Goal: Task Accomplishment & Management: Manage account settings

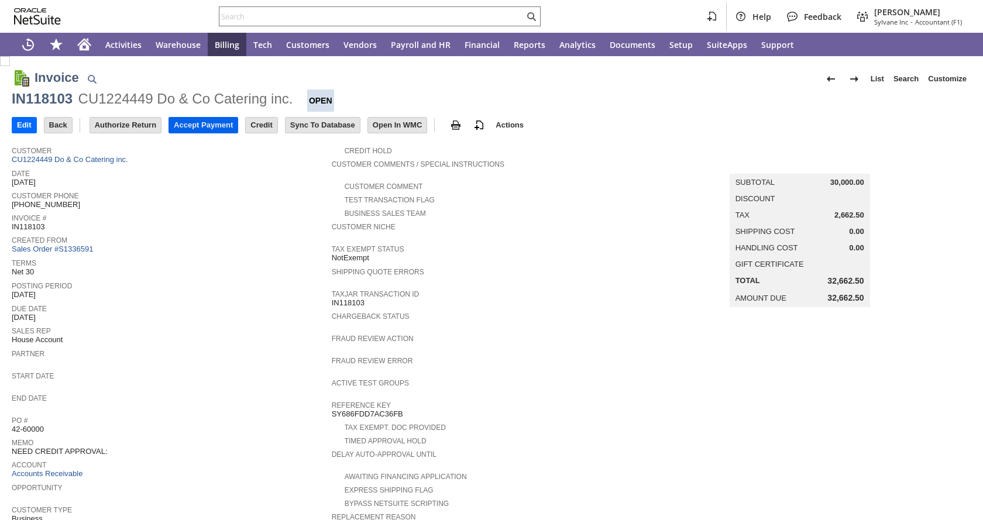
click at [229, 127] on input "Accept Payment" at bounding box center [203, 125] width 68 height 15
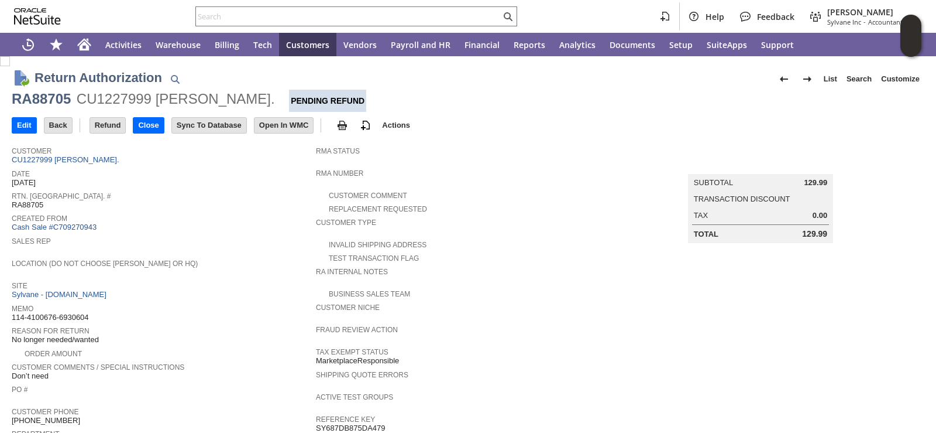
click at [214, 178] on div "Date 7/28/2025" at bounding box center [161, 176] width 298 height 21
click at [191, 177] on div "Date 7/28/2025" at bounding box center [161, 176] width 298 height 21
click at [242, 238] on span "Sales Rep" at bounding box center [161, 240] width 298 height 12
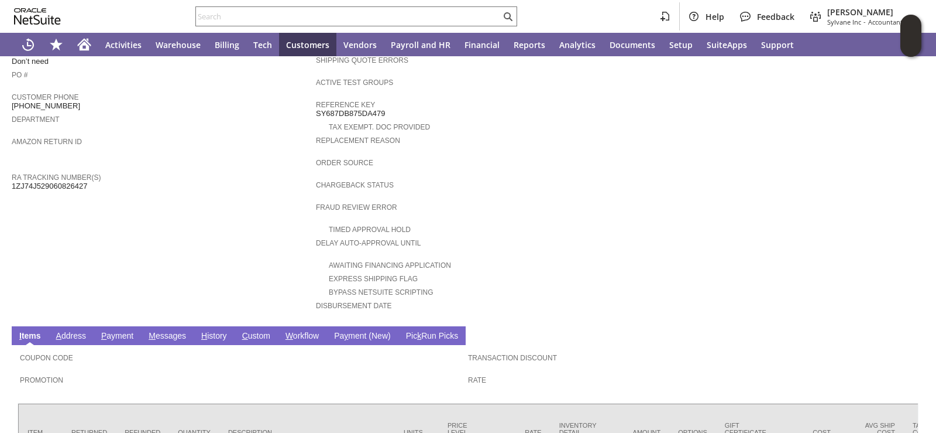
scroll to position [421, 0]
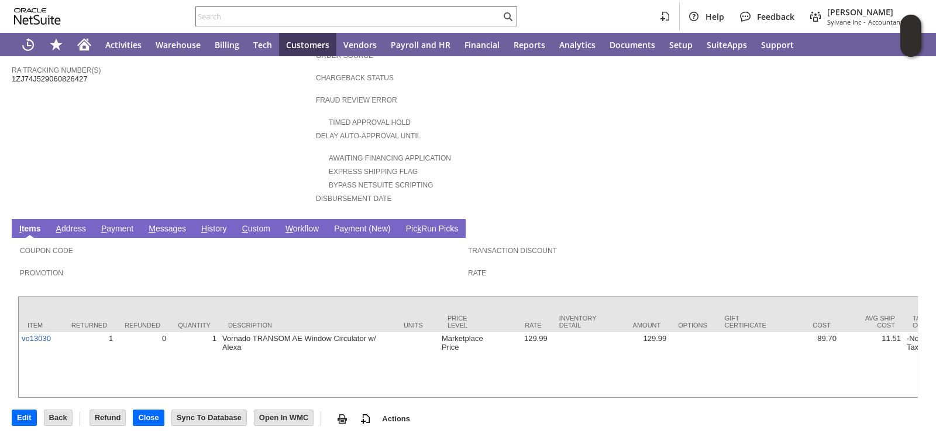
click at [214, 224] on link "H istory" at bounding box center [214, 229] width 32 height 11
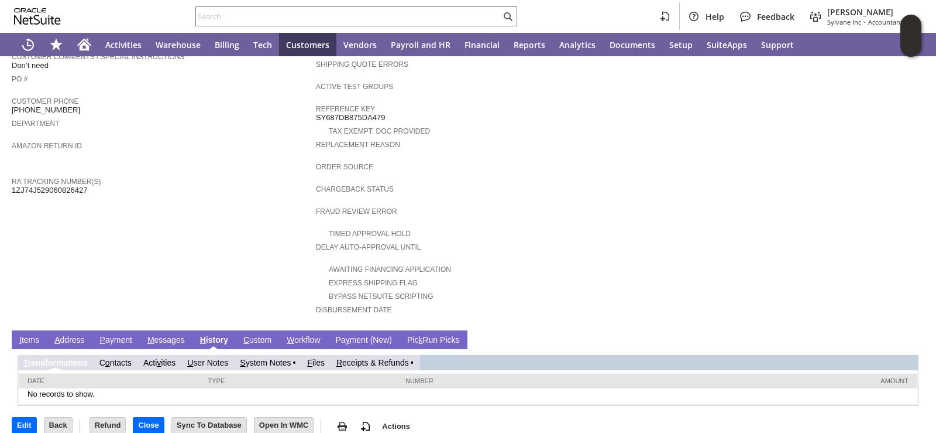
scroll to position [0, 0]
click at [372, 358] on link "R eceipts & Refunds" at bounding box center [373, 362] width 73 height 9
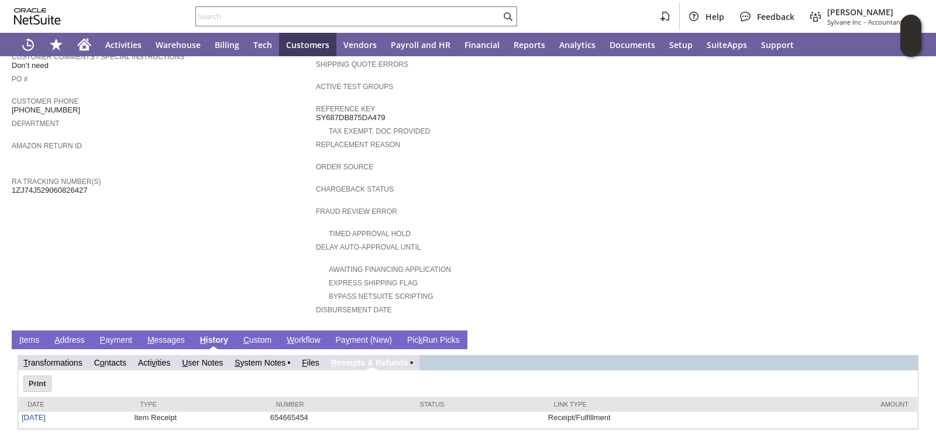
scroll to position [334, 0]
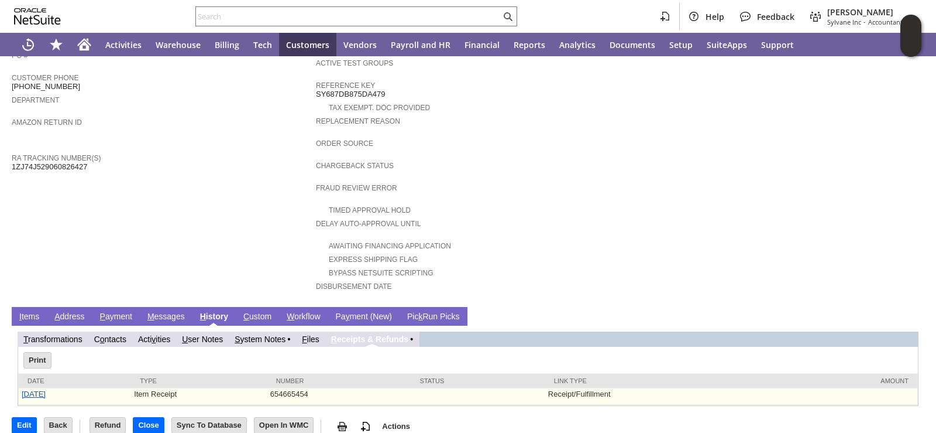
click at [30, 389] on link "8/22/2025" at bounding box center [34, 393] width 24 height 9
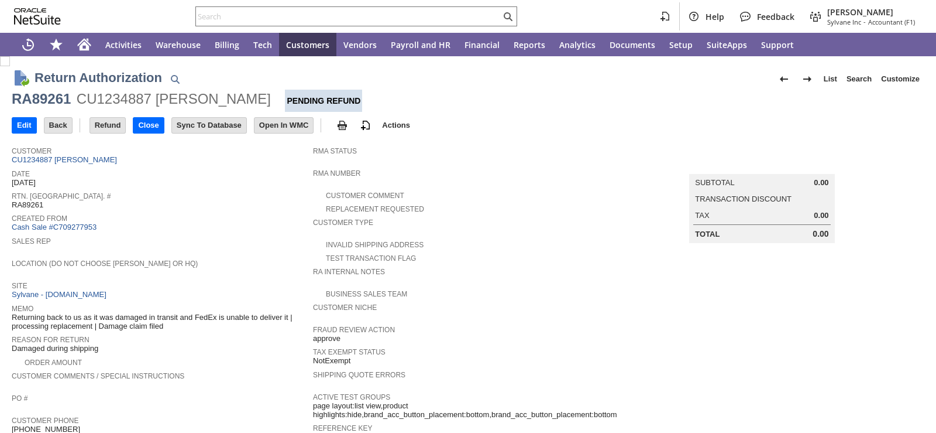
click at [228, 249] on div "Sales Rep" at bounding box center [160, 244] width 296 height 21
click at [211, 191] on span "Rtn. [GEOGRAPHIC_DATA]. #" at bounding box center [160, 194] width 296 height 12
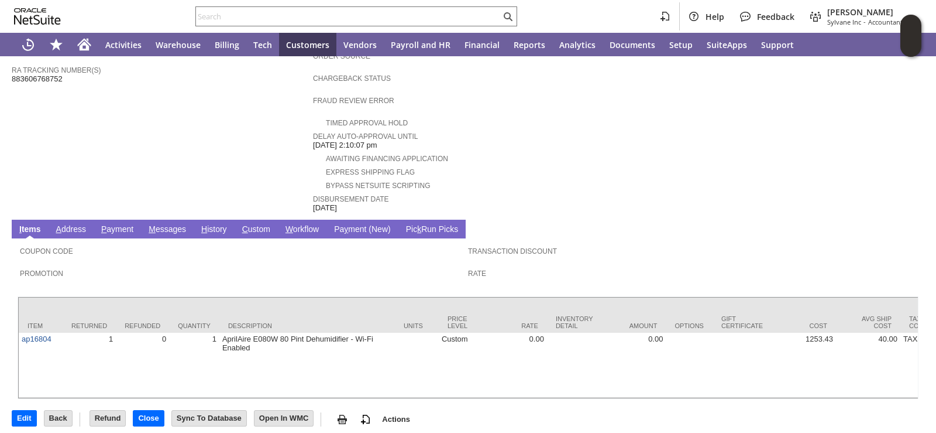
click at [214, 224] on link "H istory" at bounding box center [214, 229] width 32 height 11
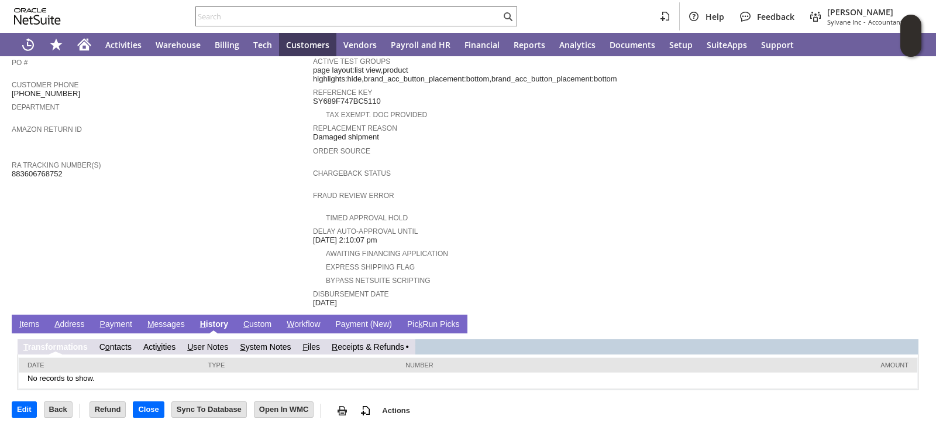
scroll to position [319, 0]
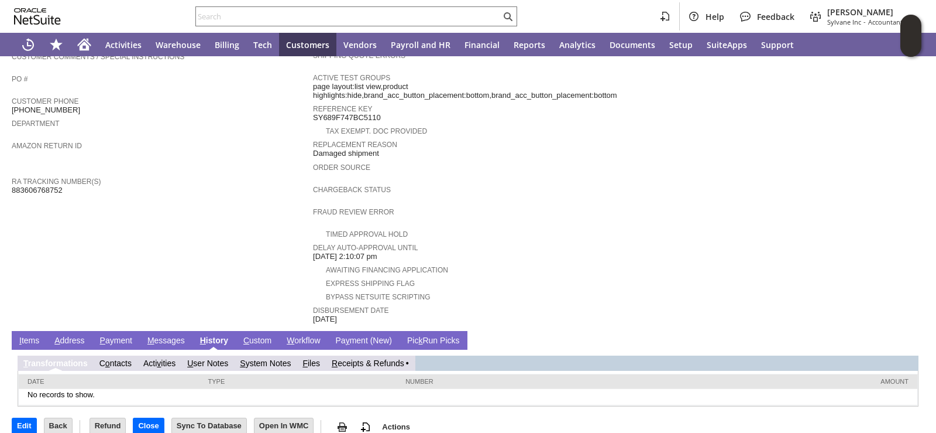
click at [354, 358] on link "R eceipts & Refunds" at bounding box center [368, 362] width 73 height 9
click at [381, 358] on link "R eceipts & Refunds" at bounding box center [373, 362] width 73 height 9
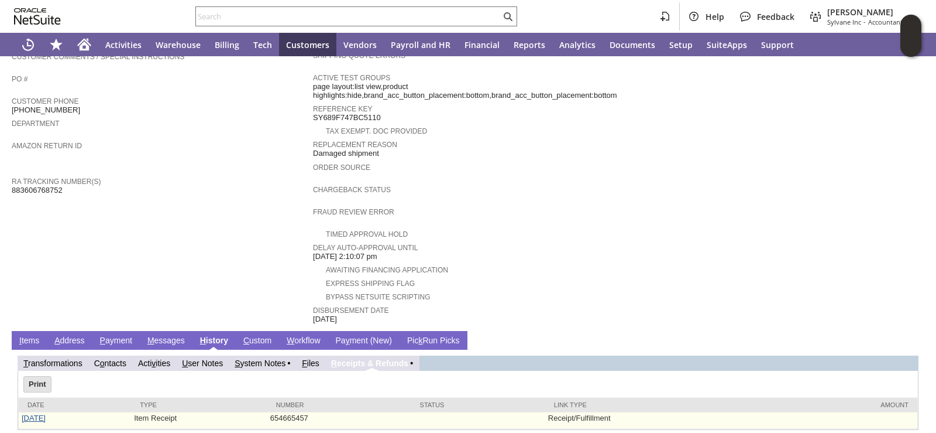
click at [30, 413] on link "8/22/2025" at bounding box center [34, 417] width 24 height 9
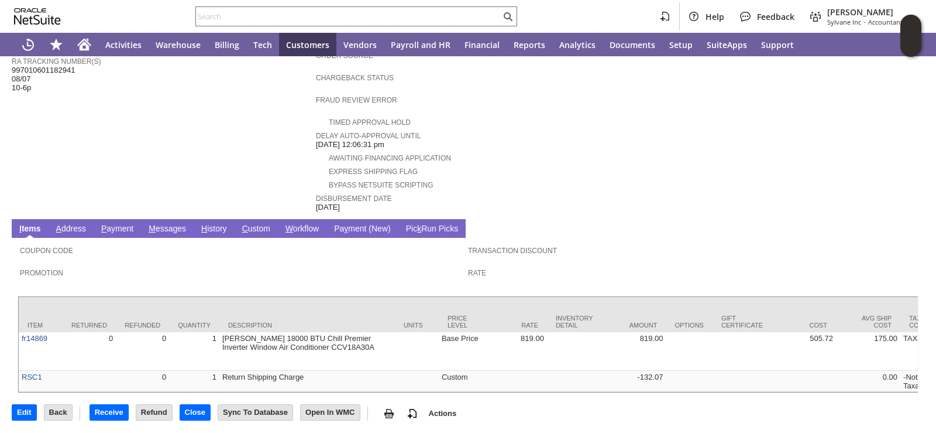
scroll to position [434, 0]
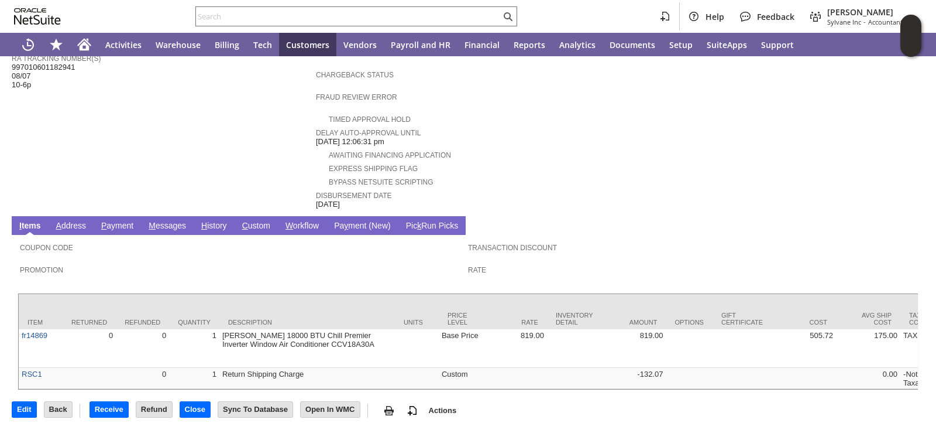
click at [221, 221] on link "H istory" at bounding box center [214, 226] width 32 height 11
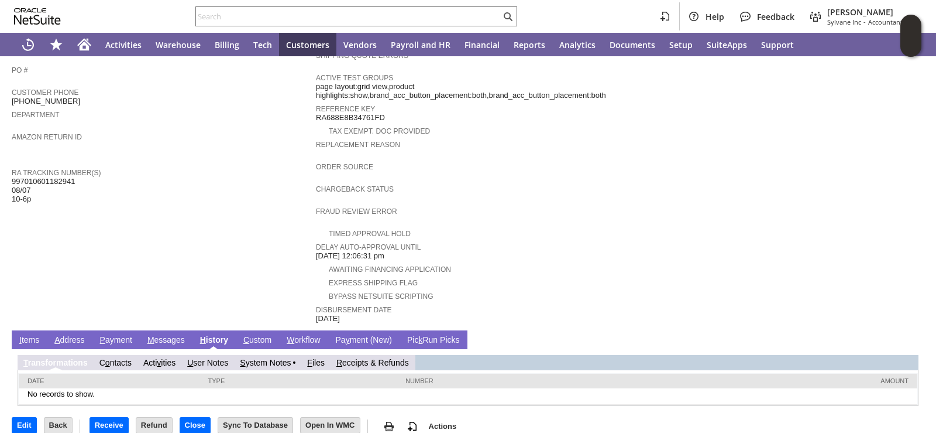
scroll to position [0, 0]
click at [366, 358] on link "R eceipts & Refunds" at bounding box center [373, 362] width 73 height 9
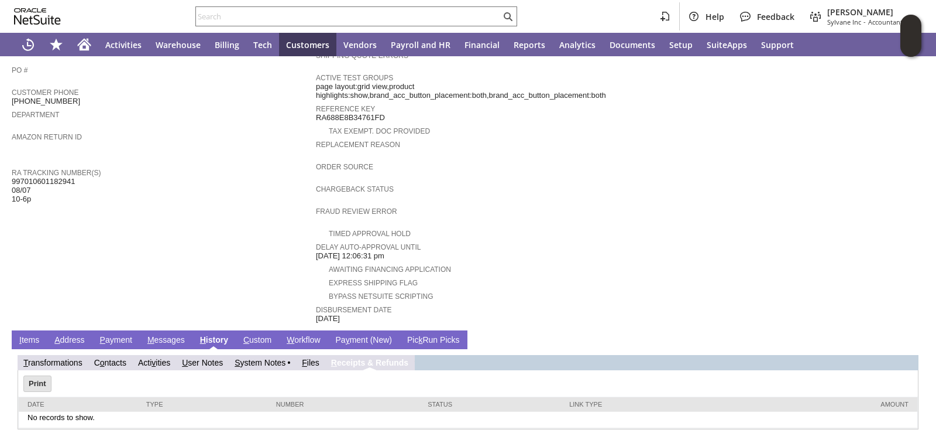
click at [34, 335] on link "I tems" at bounding box center [29, 340] width 26 height 11
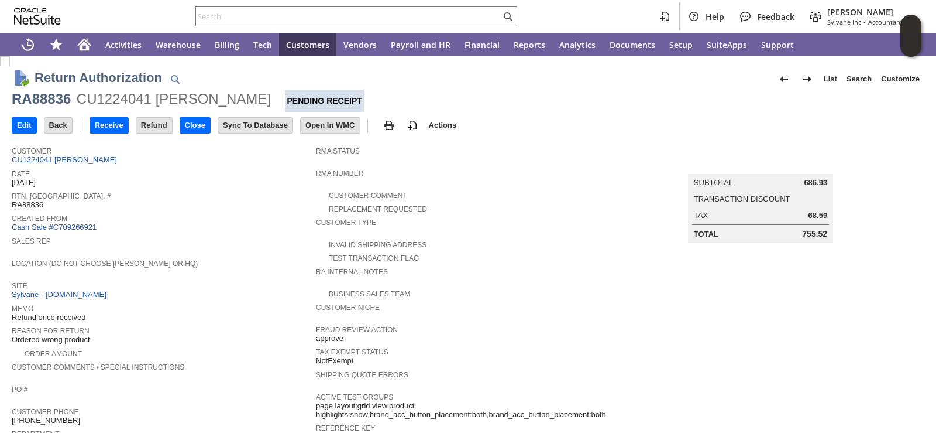
scroll to position [351, 0]
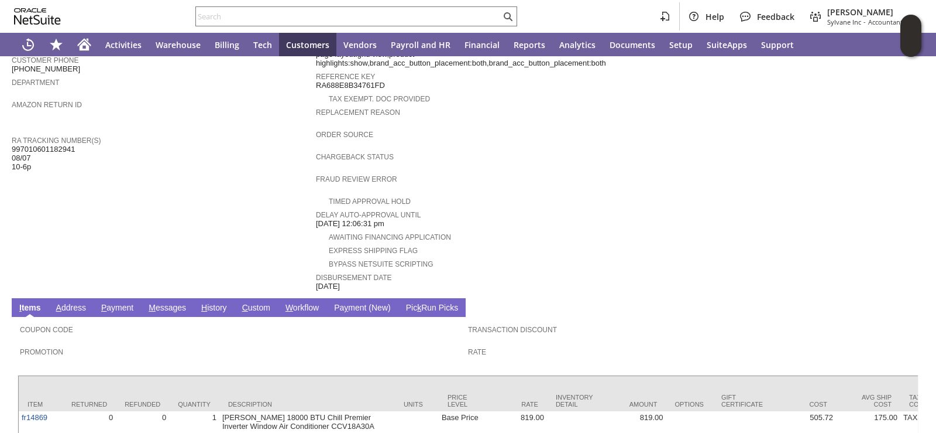
click at [242, 238] on td "Customer CU1224041 Kimberly Huebner Date 8/2/2025 Rtn. Auth. # RA88836 Created …" at bounding box center [164, 40] width 304 height 503
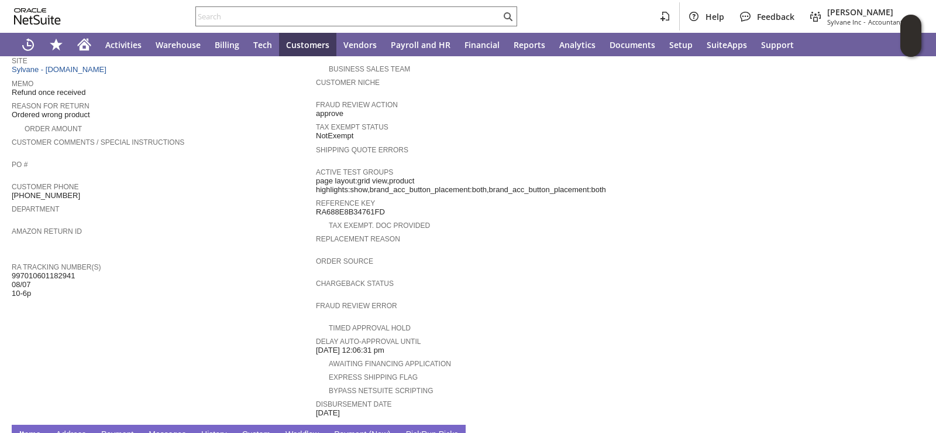
scroll to position [234, 0]
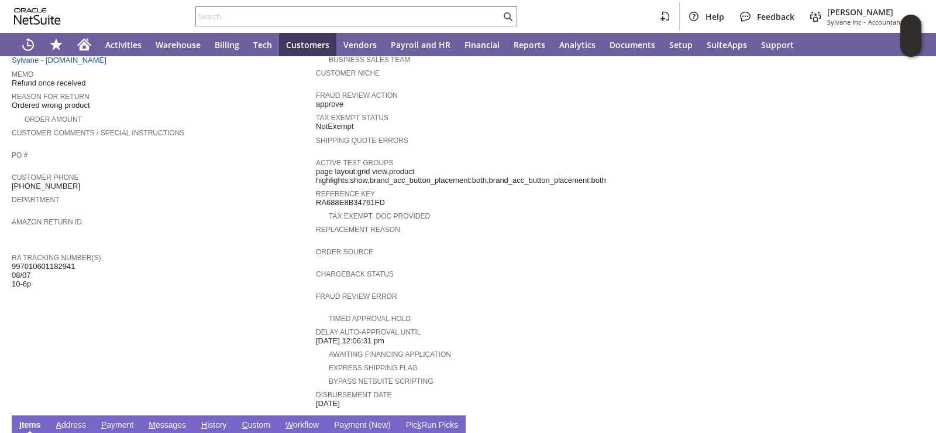
click at [59, 262] on span "997010601182941 08/07 10-6p" at bounding box center [43, 275] width 63 height 27
copy span "997010601182941"
click at [261, 176] on div "Customer Phone (917) 364-6727" at bounding box center [161, 180] width 298 height 21
click at [214, 170] on span "Customer Phone" at bounding box center [161, 176] width 298 height 12
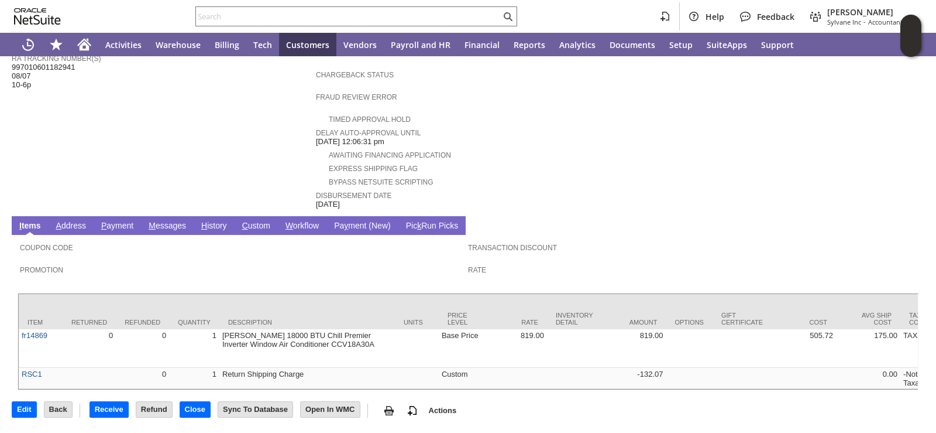
scroll to position [0, 0]
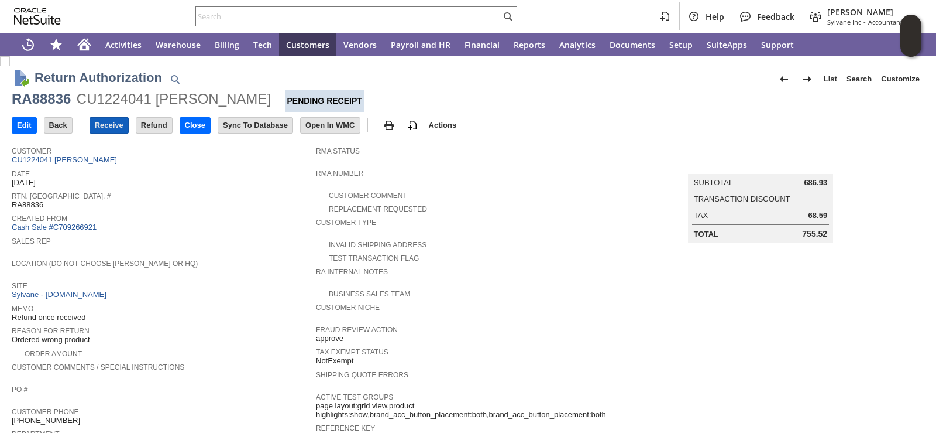
click at [98, 125] on input "Receive" at bounding box center [109, 125] width 38 height 15
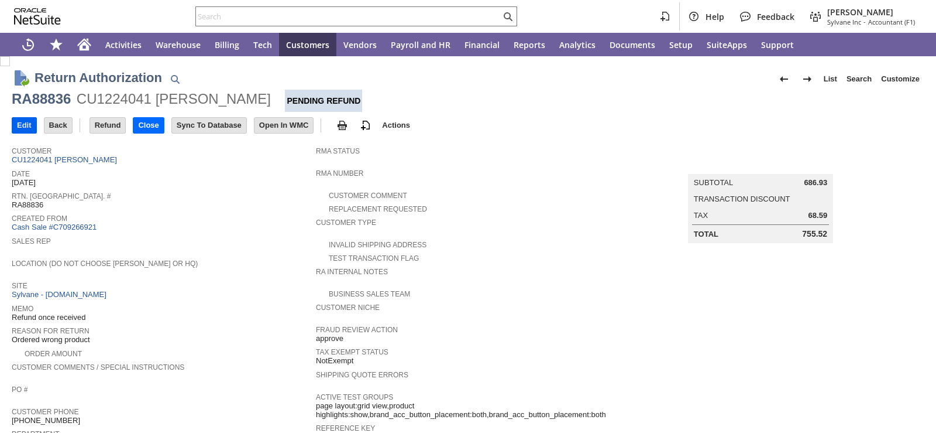
click at [29, 130] on input "Edit" at bounding box center [24, 125] width 24 height 15
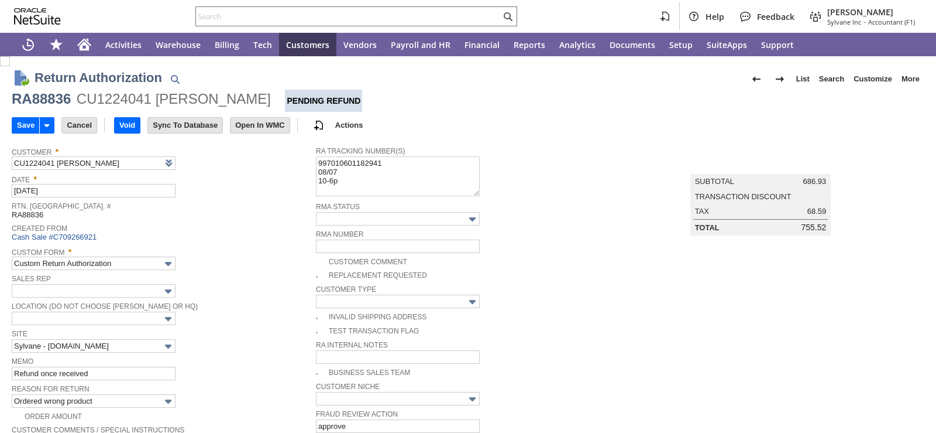
type input "Add"
type input "Copy Previous"
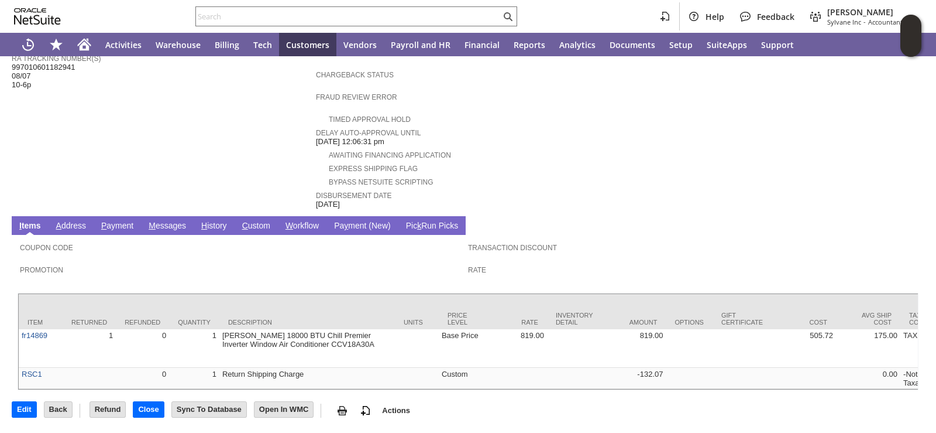
click at [210, 221] on link "H istory" at bounding box center [214, 226] width 32 height 11
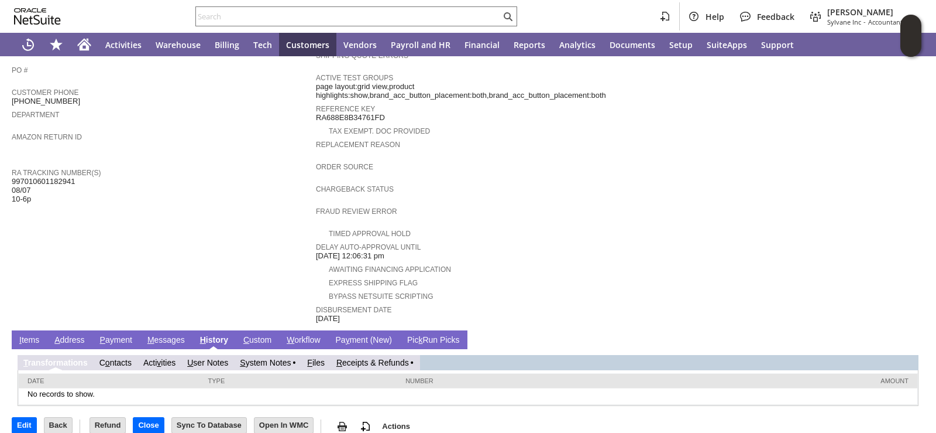
click at [366, 358] on link "R eceipts & Refunds" at bounding box center [373, 362] width 73 height 9
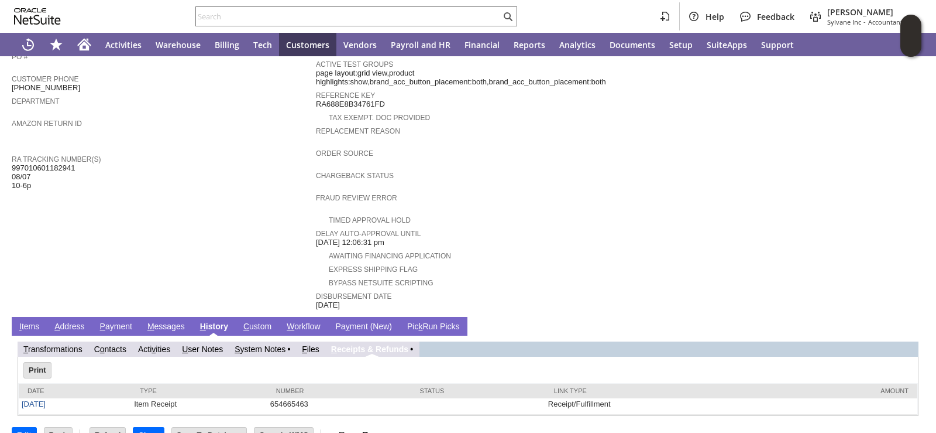
scroll to position [342, 0]
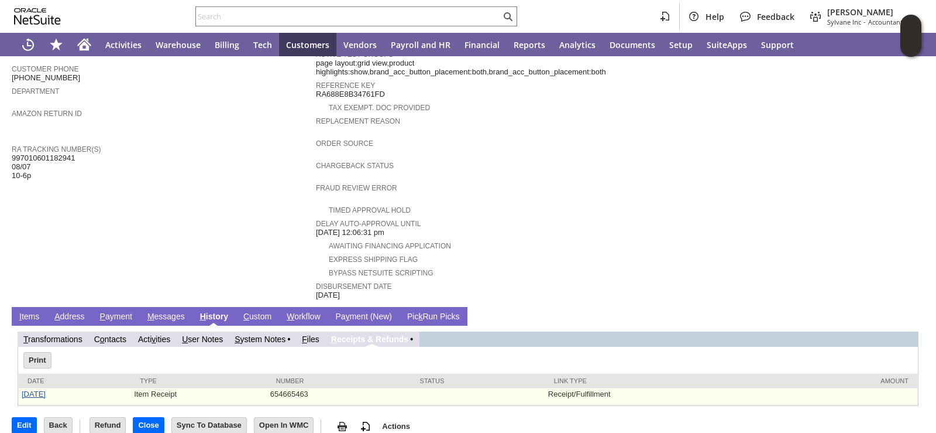
click at [36, 389] on link "8/25/2025" at bounding box center [34, 393] width 24 height 9
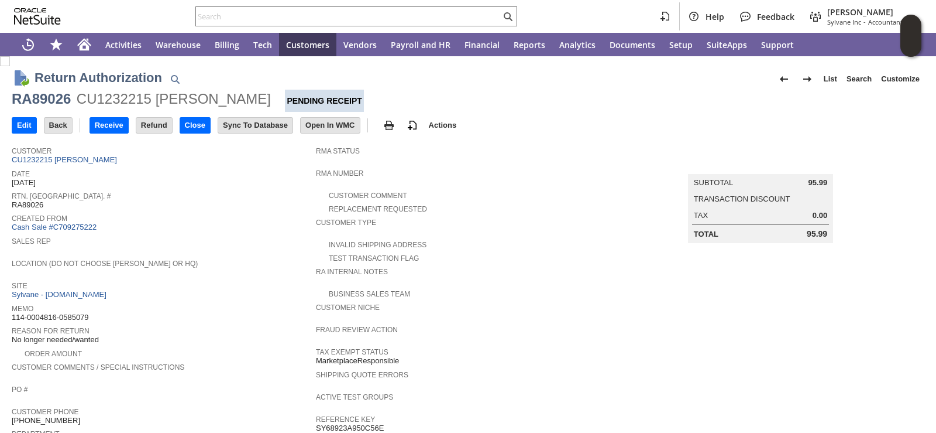
click at [243, 286] on div "Site Sylvane - [DOMAIN_NAME]" at bounding box center [161, 289] width 298 height 22
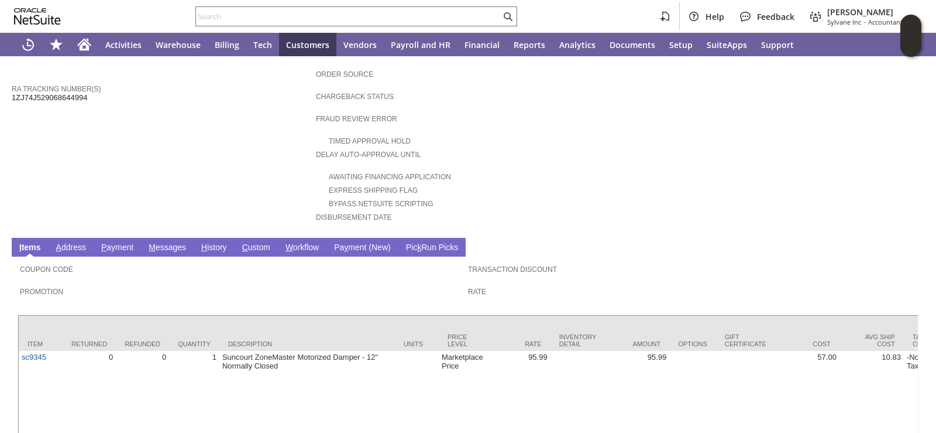
scroll to position [410, 0]
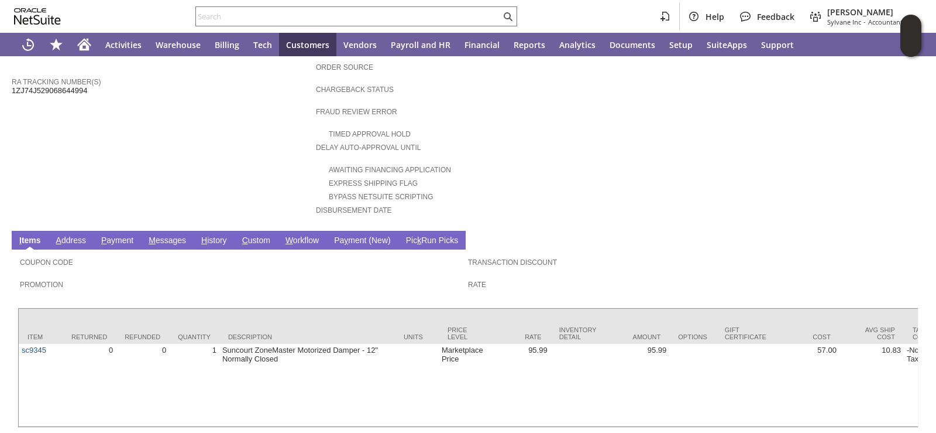
click at [78, 235] on link "A ddress" at bounding box center [71, 240] width 36 height 11
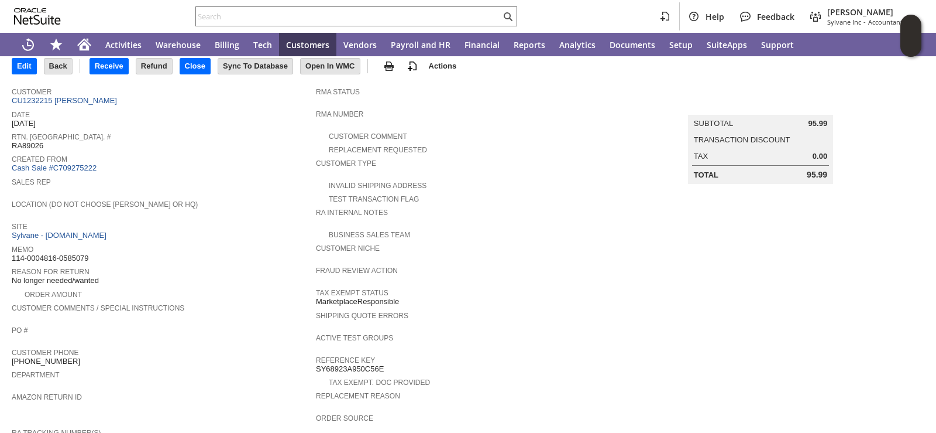
scroll to position [0, 0]
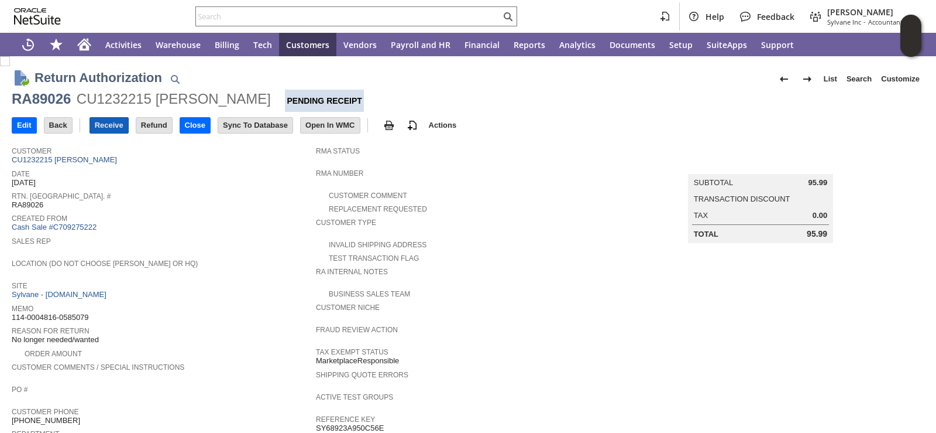
click at [125, 128] on input "Receive" at bounding box center [109, 125] width 38 height 15
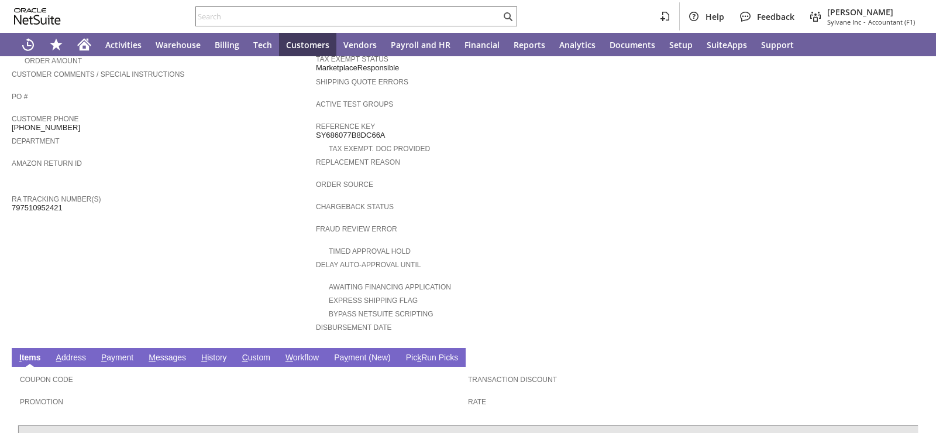
scroll to position [404, 0]
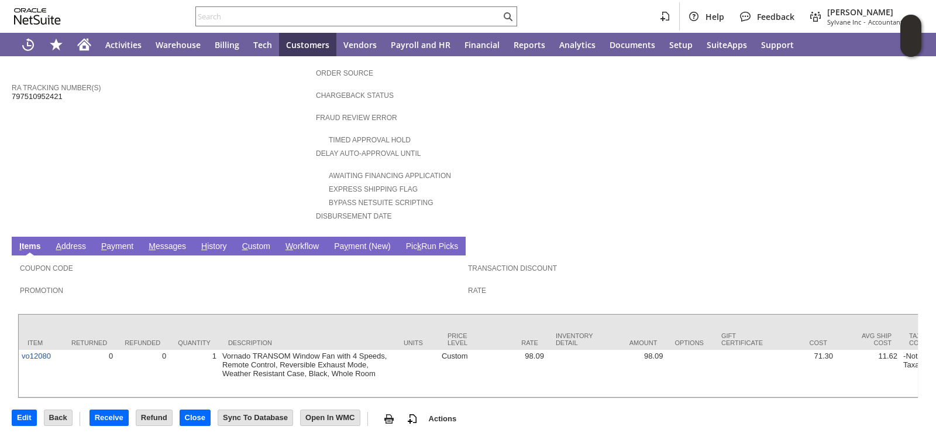
click at [77, 241] on link "A ddress" at bounding box center [71, 246] width 36 height 11
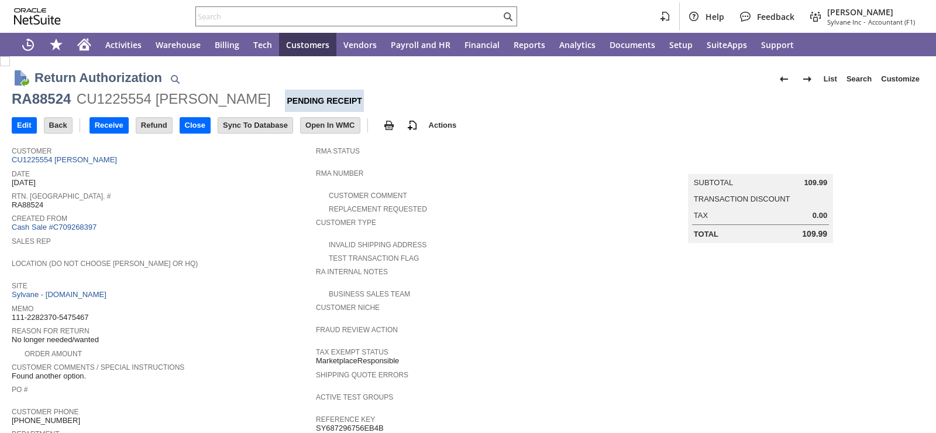
scroll to position [404, 0]
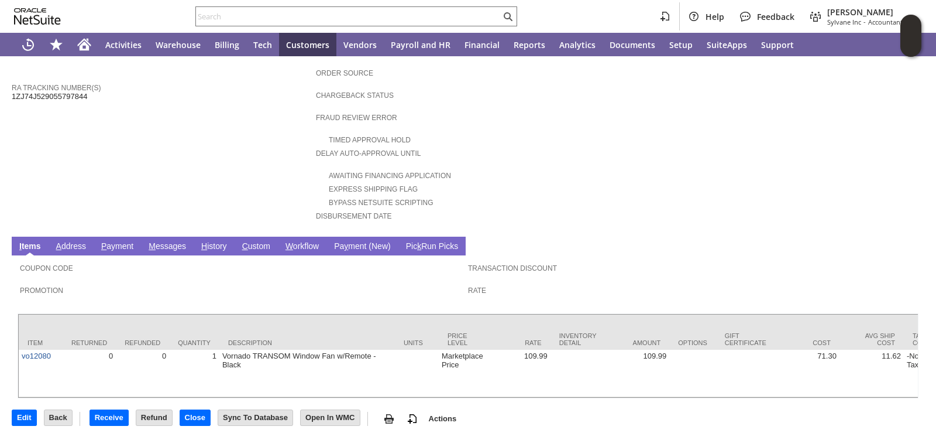
click at [69, 241] on link "A ddress" at bounding box center [71, 246] width 36 height 11
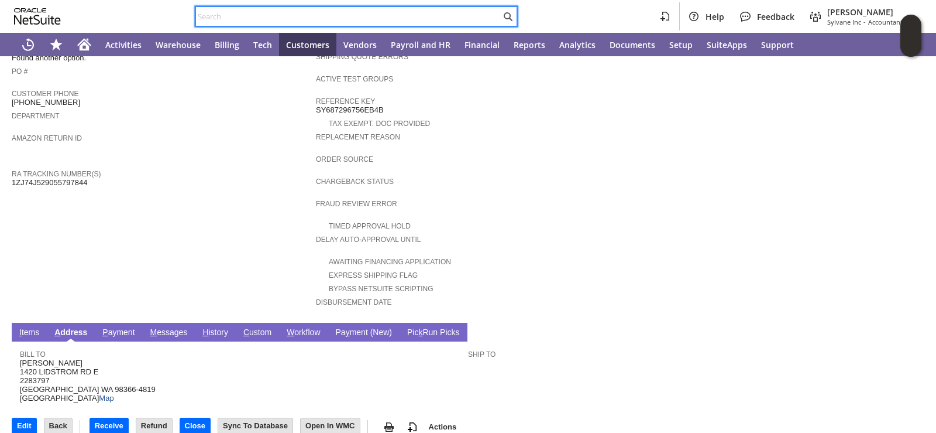
click at [308, 18] on input "text" at bounding box center [348, 16] width 305 height 14
click at [311, 15] on input "text" at bounding box center [348, 16] width 305 height 14
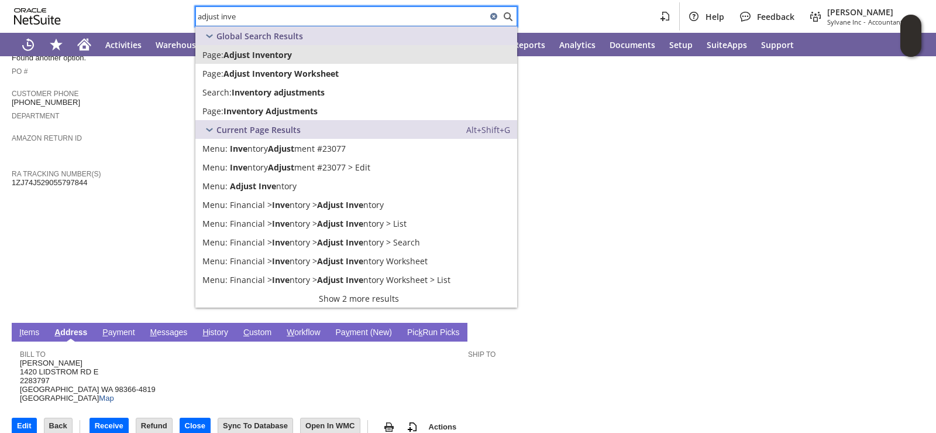
type input "adjust inve"
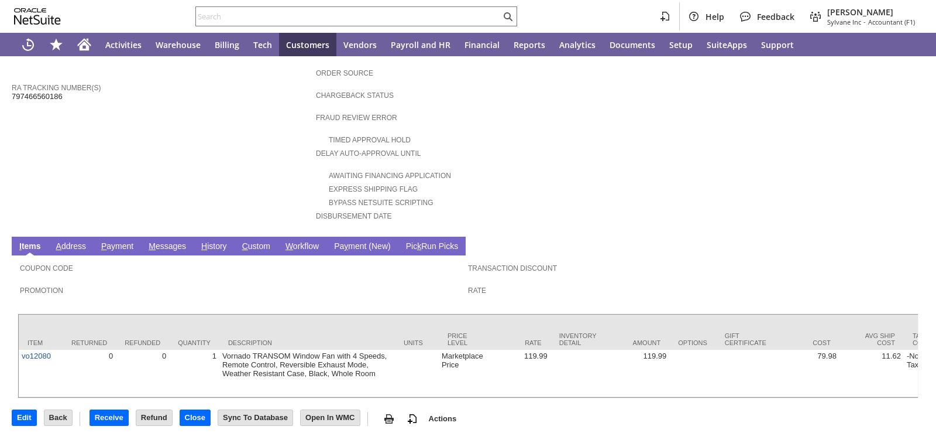
drag, startPoint x: 76, startPoint y: 219, endPoint x: 73, endPoint y: 227, distance: 8.5
click at [73, 241] on link "A ddress" at bounding box center [71, 246] width 36 height 11
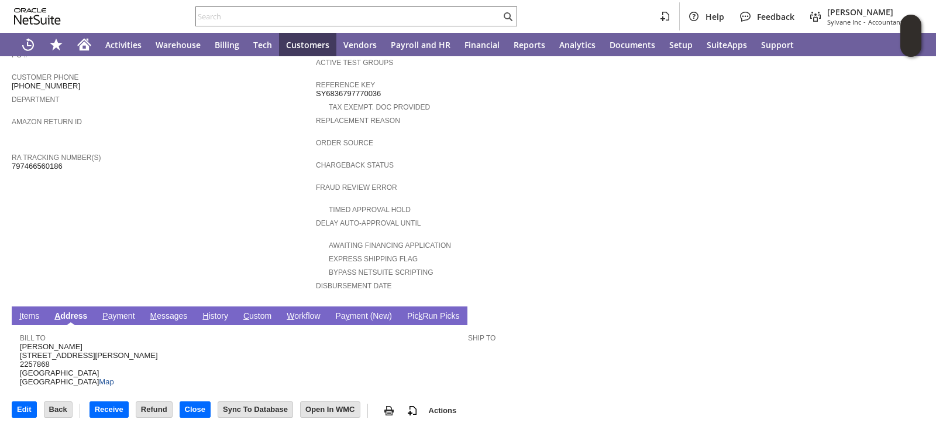
scroll to position [318, 0]
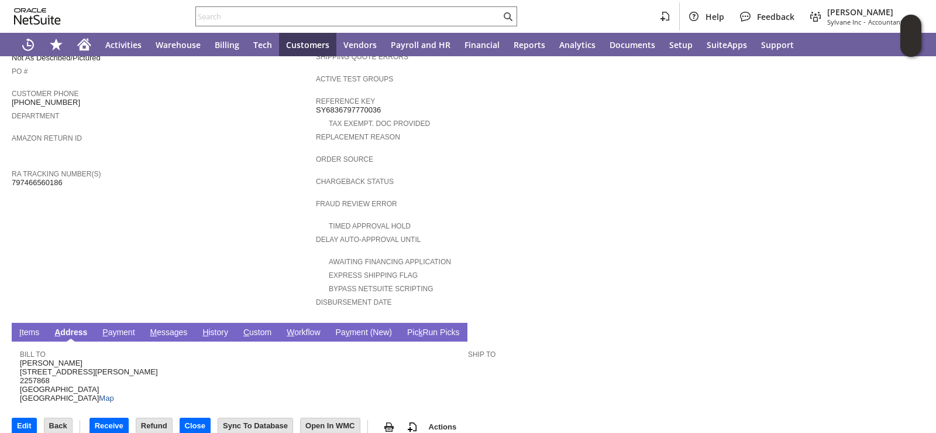
click at [181, 166] on span "RA Tracking Number(s)" at bounding box center [161, 172] width 298 height 12
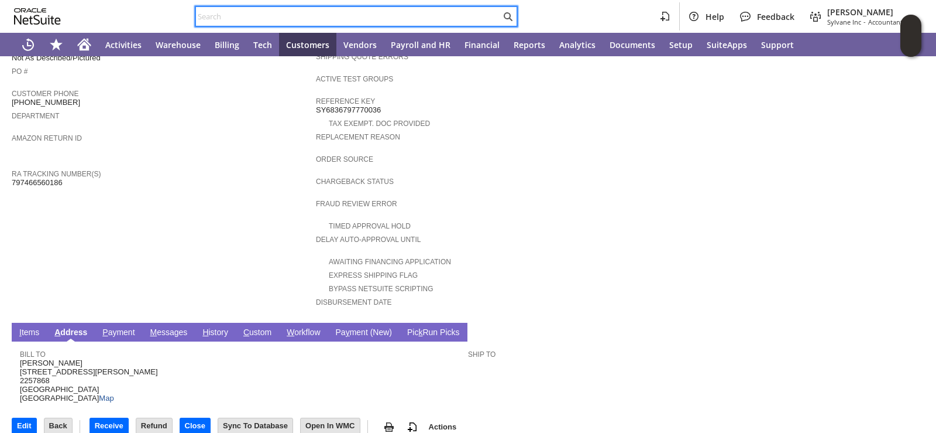
click at [238, 12] on input "text" at bounding box center [348, 16] width 305 height 14
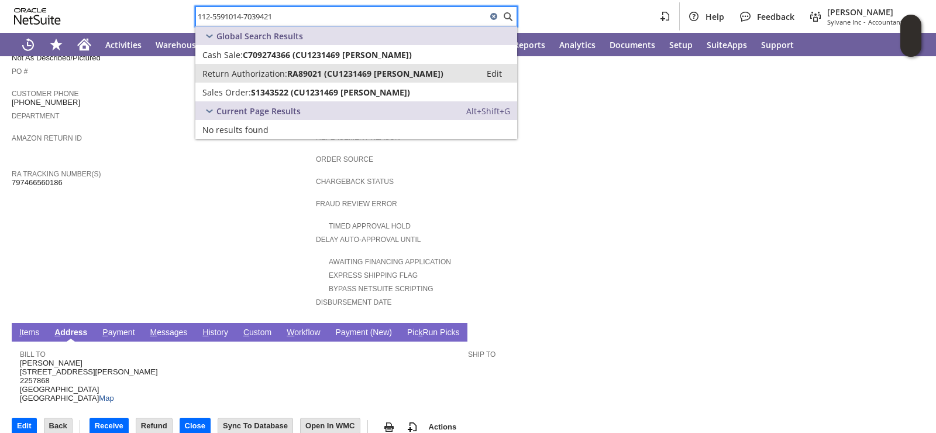
type input "112-5591014-7039421"
click at [306, 74] on span "RA89021 (CU1231469 David Customer)" at bounding box center [365, 73] width 156 height 11
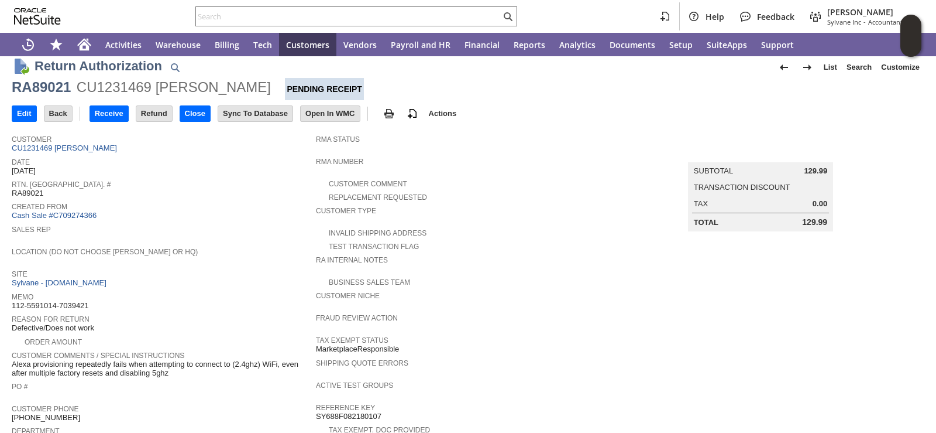
scroll to position [421, 0]
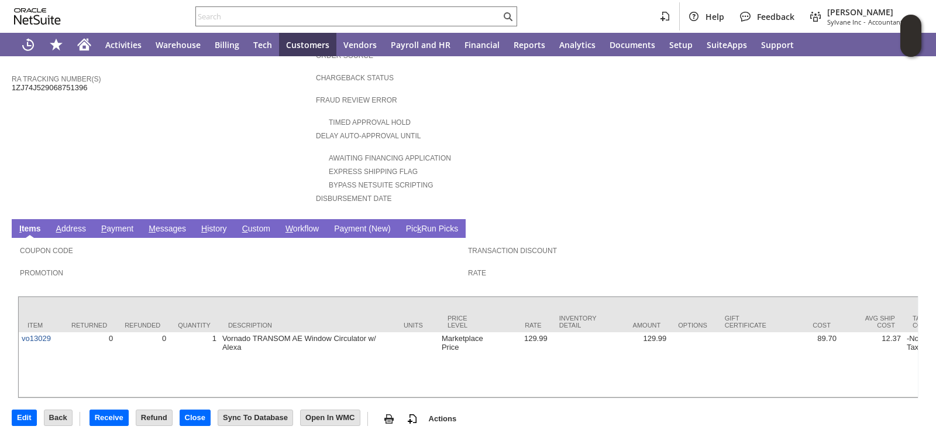
click at [548, 150] on div "Awaiting Financing Application" at bounding box center [468, 156] width 304 height 12
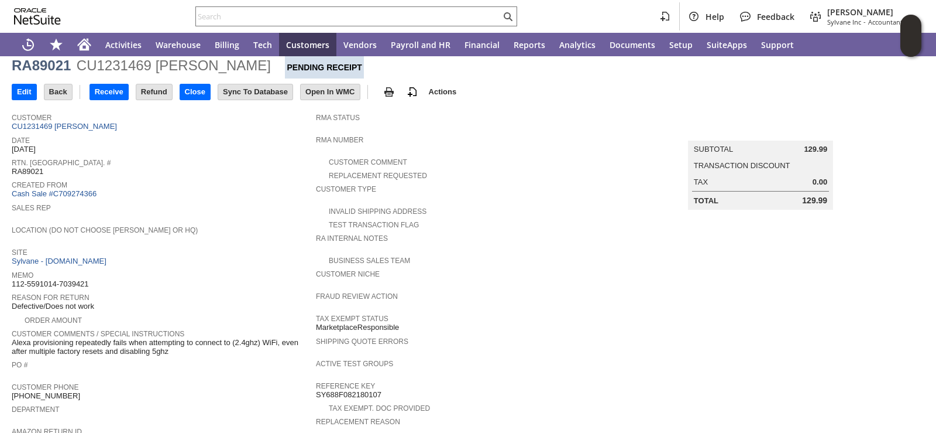
scroll to position [0, 0]
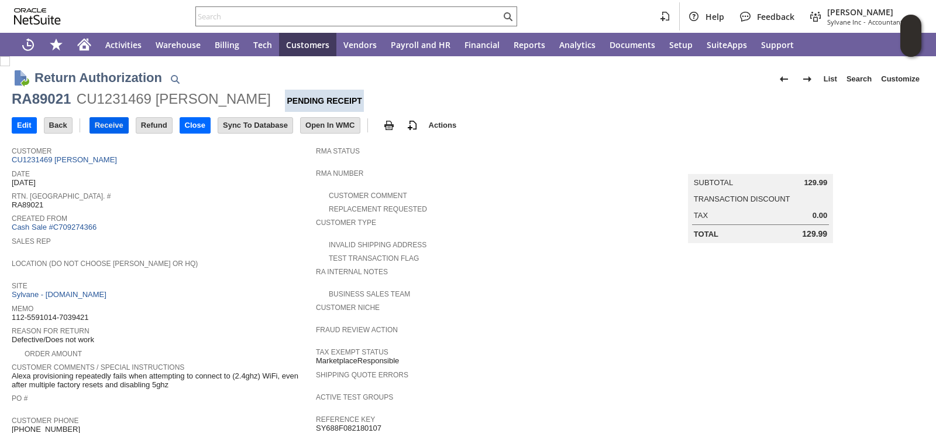
click at [105, 125] on input "Receive" at bounding box center [109, 125] width 38 height 15
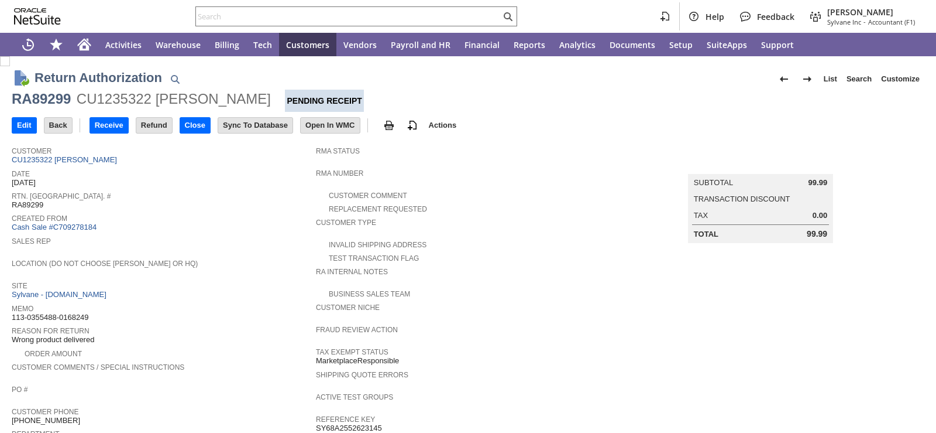
scroll to position [351, 0]
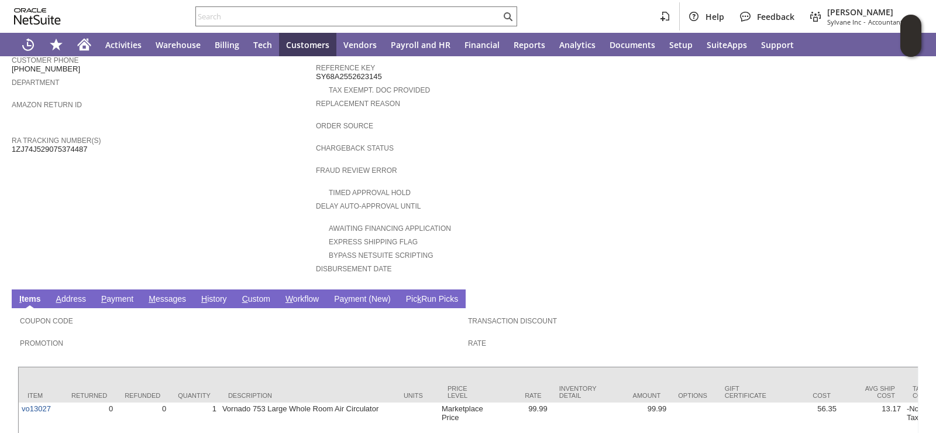
click at [197, 244] on td "Customer CU1235322 [PERSON_NAME] Date [DATE] [GEOGRAPHIC_DATA]. [GEOGRAPHIC_DAT…" at bounding box center [164, 36] width 304 height 494
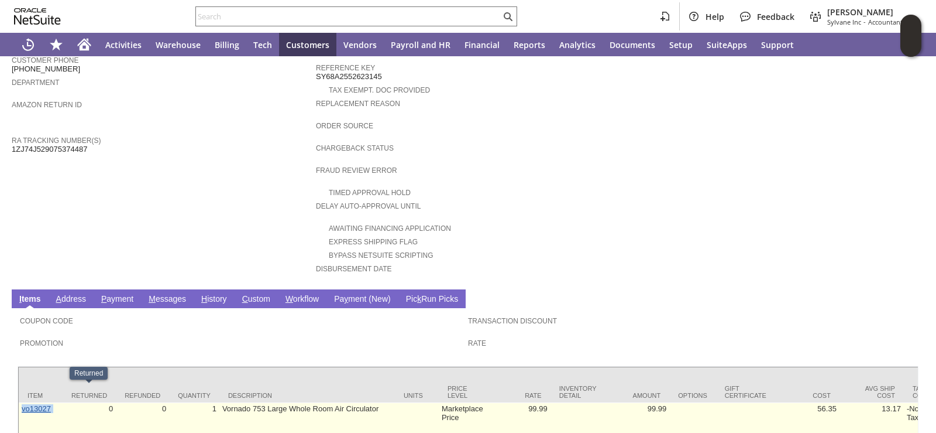
drag, startPoint x: 60, startPoint y: 390, endPoint x: 23, endPoint y: 389, distance: 36.9
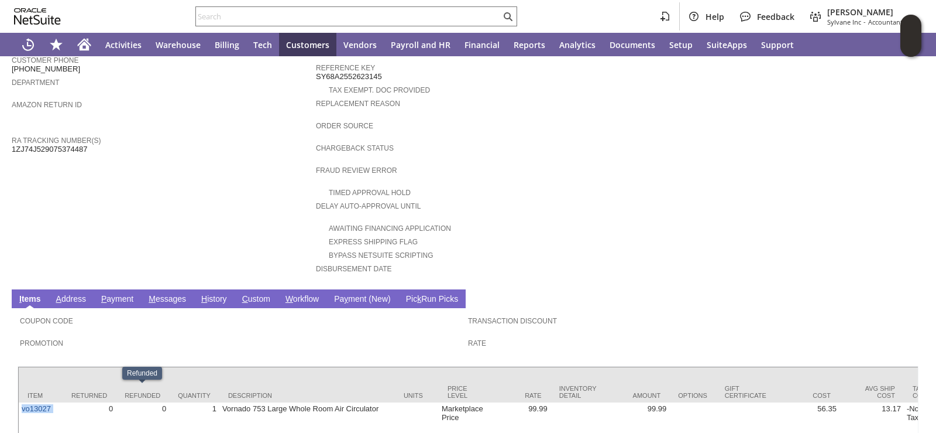
copy tr "vo13027"
click at [227, 213] on td "Customer CU1235322 Tabatha Warren Date 8/22/2025 Rtn. Auth. # RA89299 Created F…" at bounding box center [164, 36] width 304 height 494
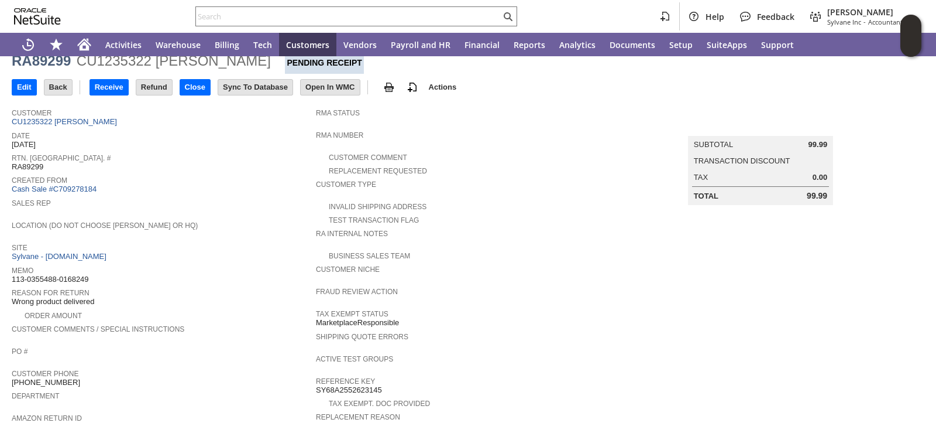
scroll to position [0, 0]
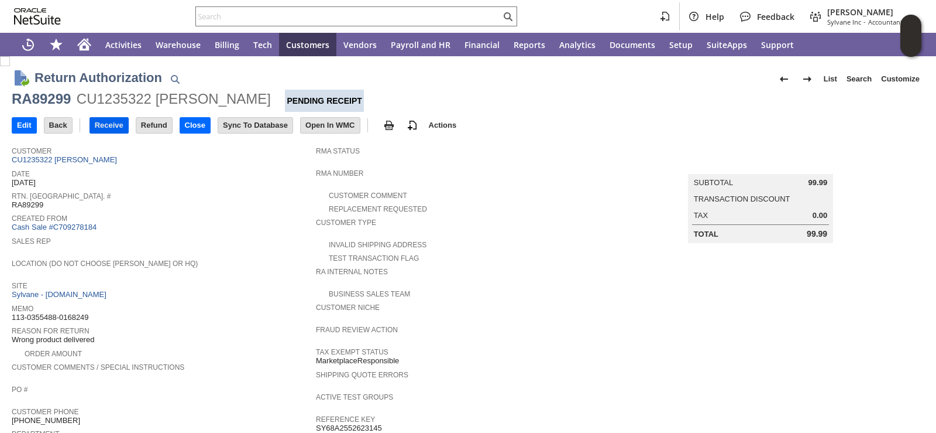
click at [108, 121] on input "Receive" at bounding box center [109, 125] width 38 height 15
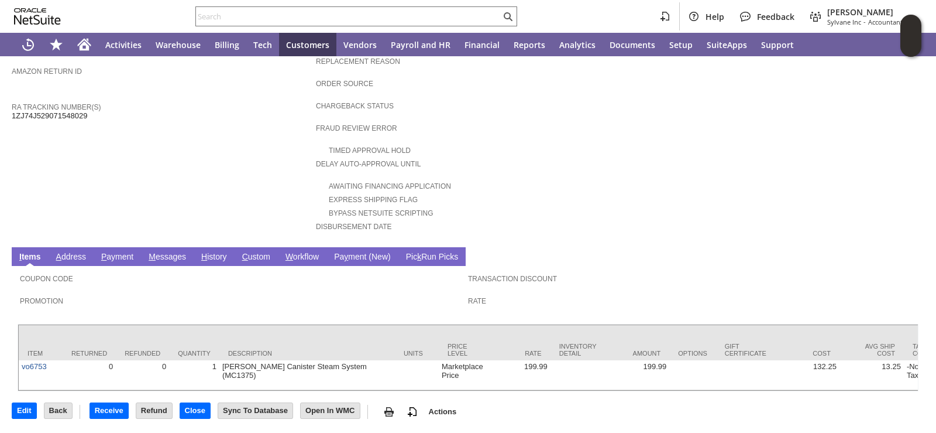
scroll to position [404, 0]
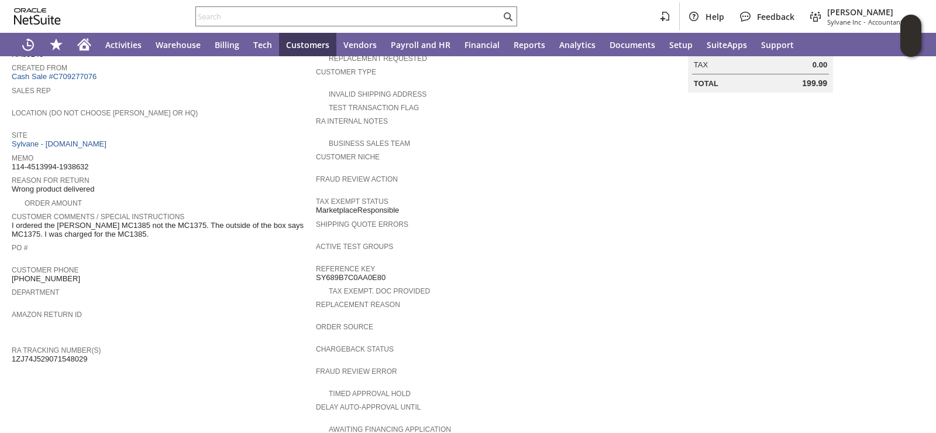
scroll to position [0, 0]
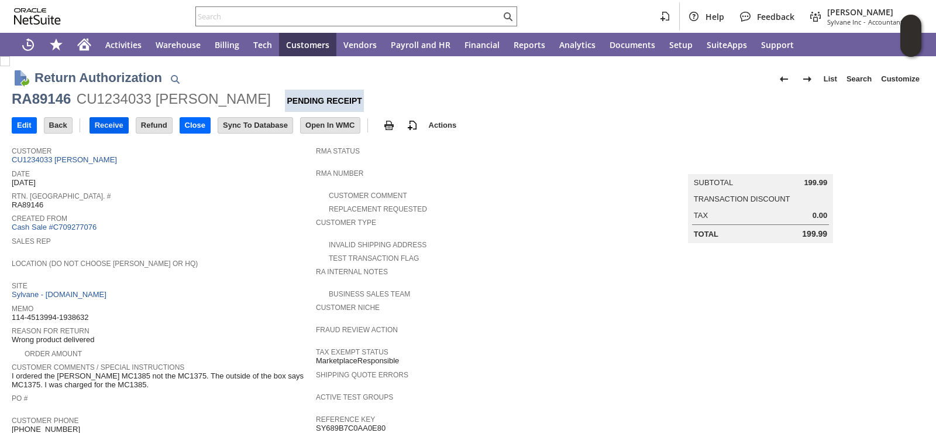
click at [115, 129] on input "Receive" at bounding box center [109, 125] width 38 height 15
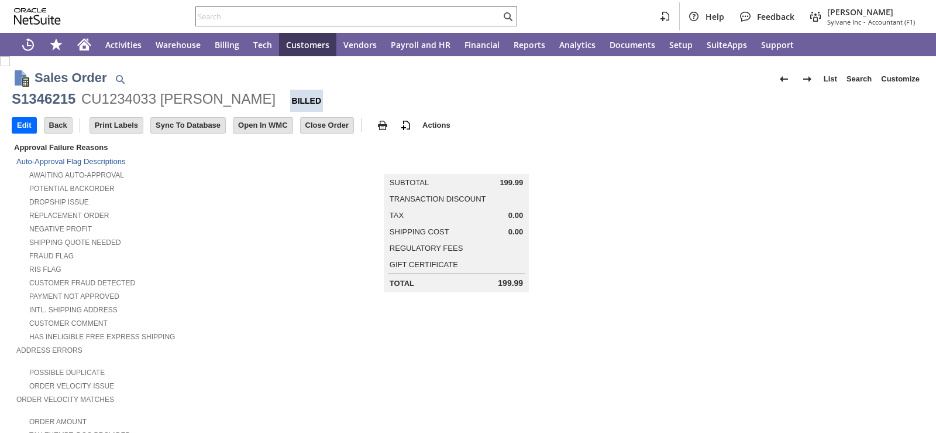
scroll to position [611, 0]
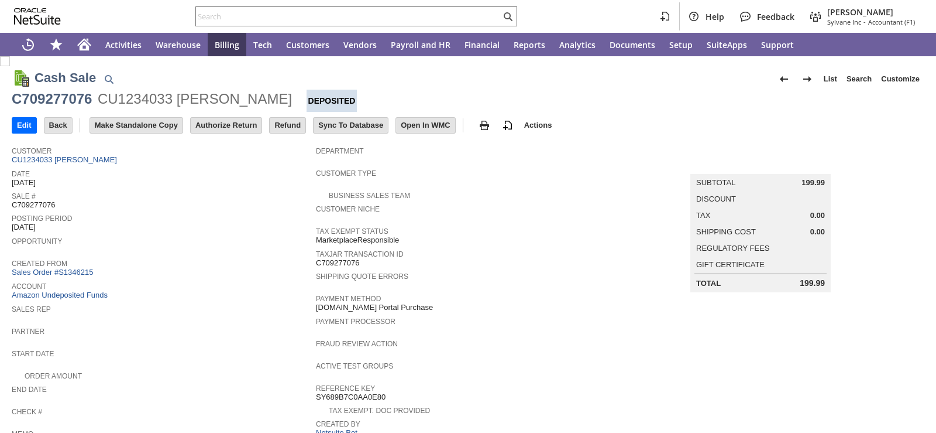
scroll to position [443, 0]
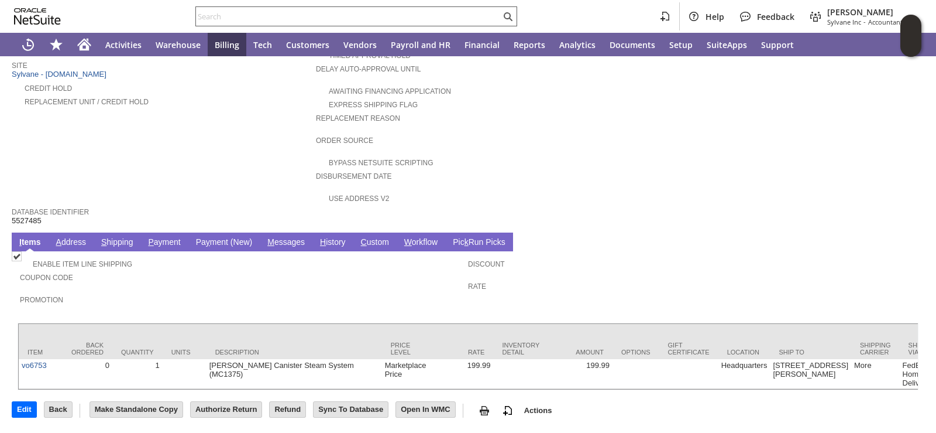
click at [291, 12] on input "text" at bounding box center [348, 16] width 305 height 14
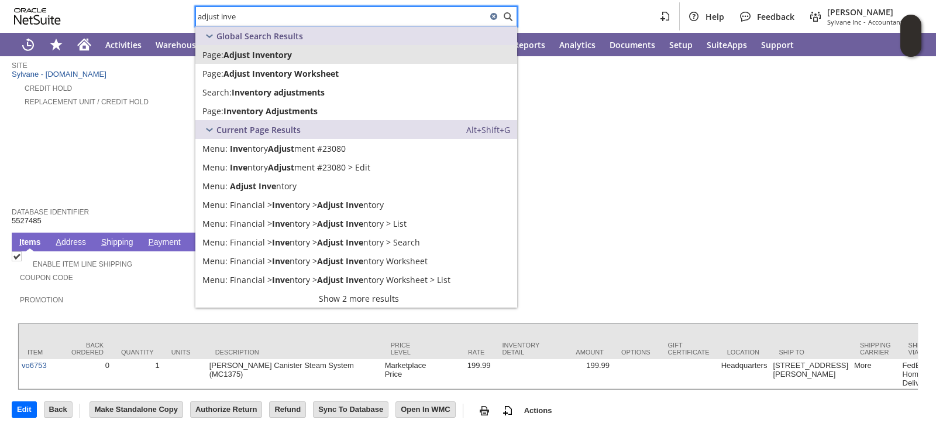
type input "adjust inve"
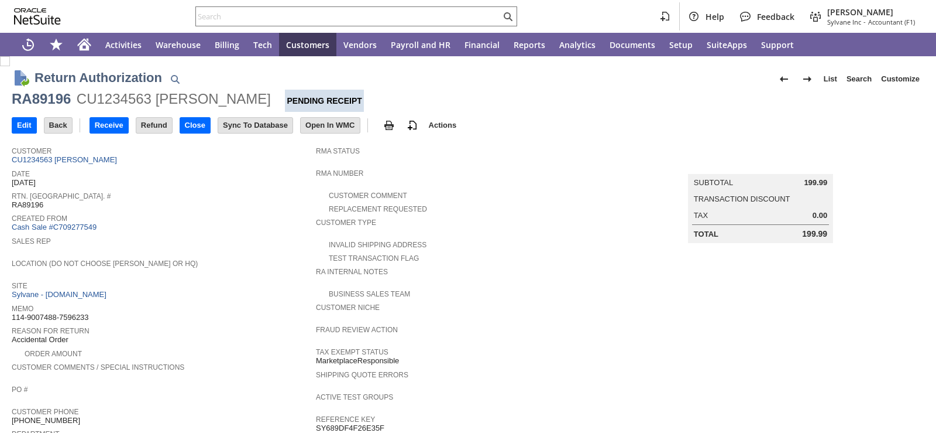
click at [252, 224] on div "Created From Cash Sale #C709277549" at bounding box center [161, 222] width 298 height 22
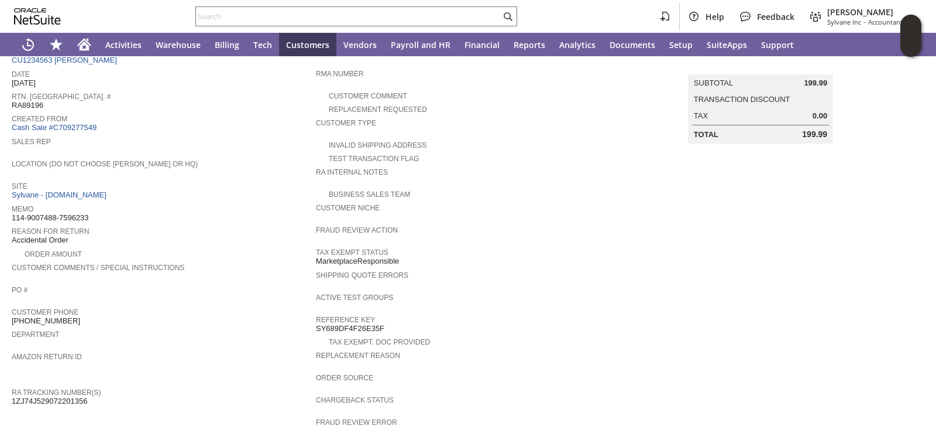
scroll to position [0, 0]
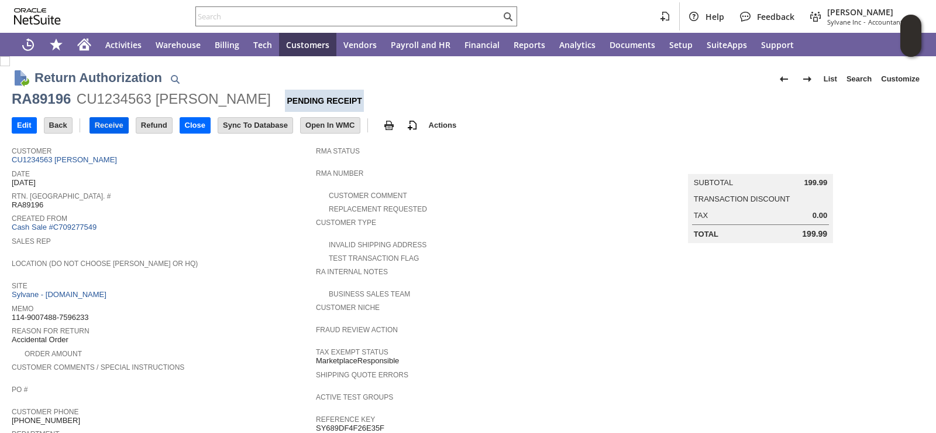
click at [115, 126] on input "Receive" at bounding box center [109, 125] width 38 height 15
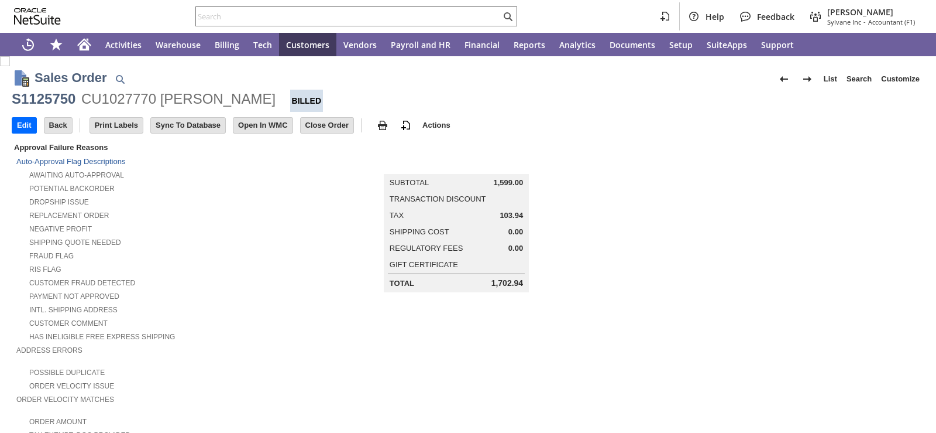
scroll to position [772, 0]
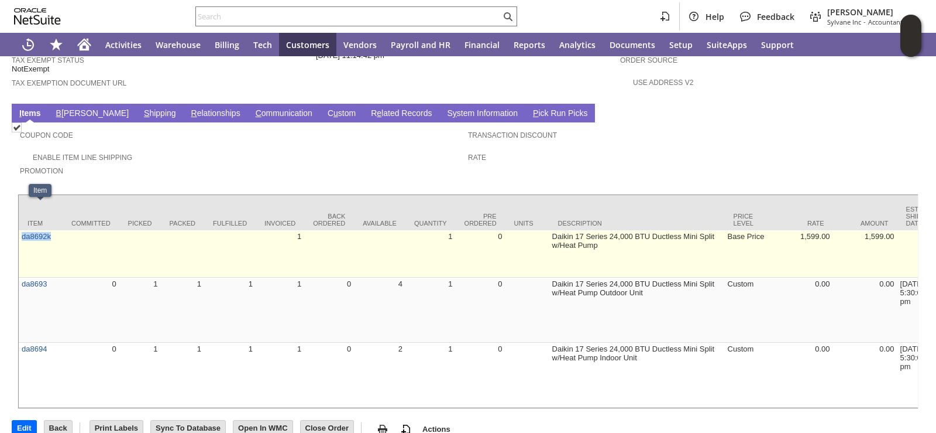
drag, startPoint x: 60, startPoint y: 212, endPoint x: 20, endPoint y: 214, distance: 39.3
click at [20, 230] on td "da8692k" at bounding box center [41, 253] width 44 height 47
copy link "da8692k"
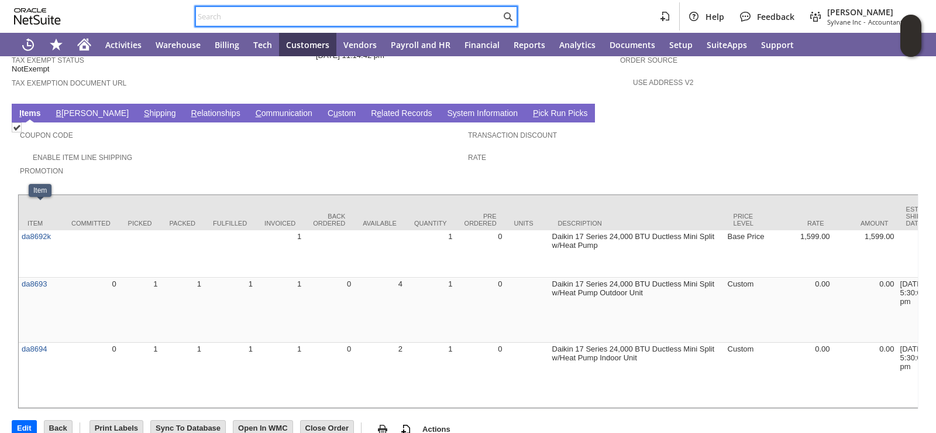
click at [296, 18] on input "text" at bounding box center [348, 16] width 305 height 14
paste input "da8692k"
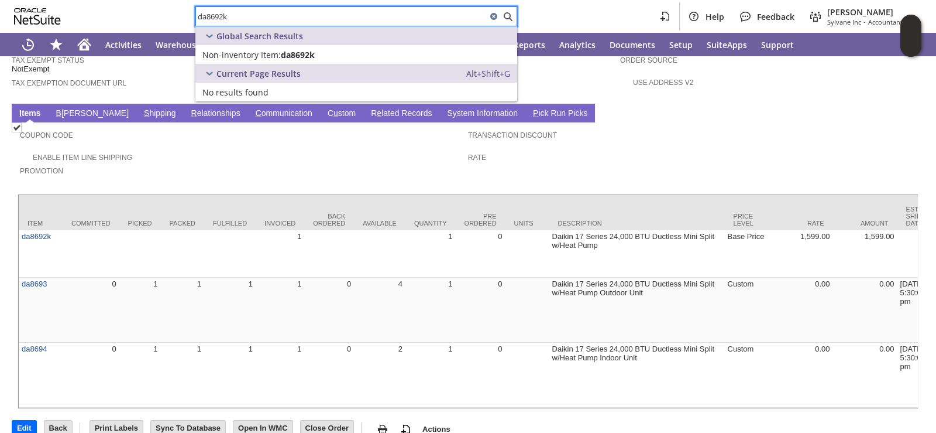
type input "da8692k"
click at [591, 19] on div "da8692k Help Feedback [PERSON_NAME] Sylvane Inc - Accountant (F1)" at bounding box center [468, 16] width 936 height 33
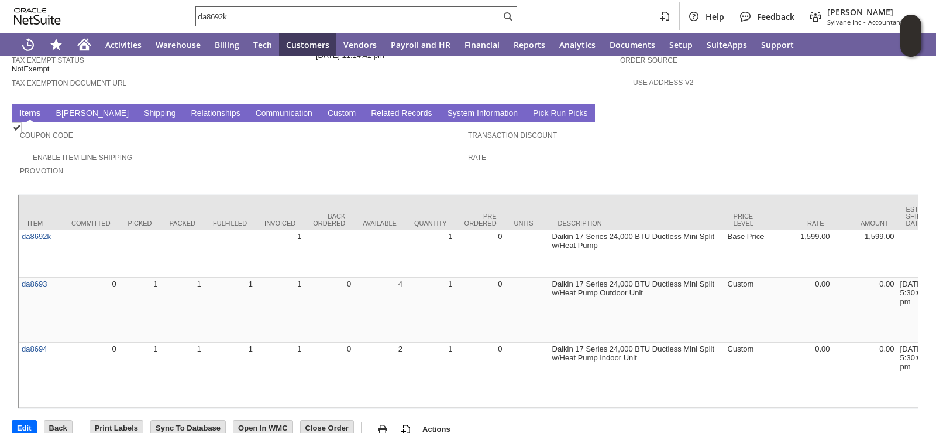
click at [236, 18] on input "da8692k" at bounding box center [348, 16] width 305 height 14
